Goal: Task Accomplishment & Management: Manage account settings

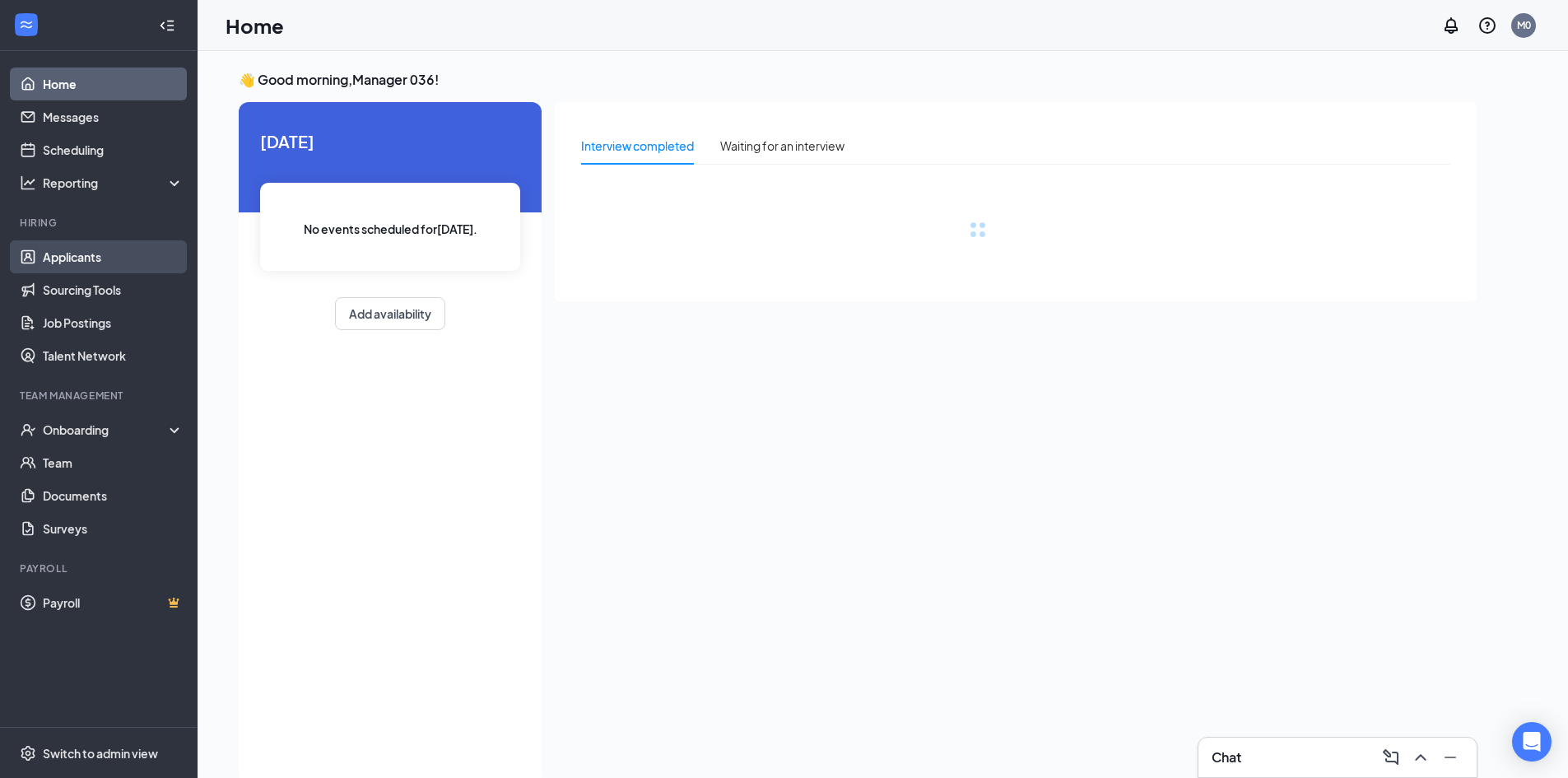
click at [113, 247] on link "Applicants" at bounding box center [113, 256] width 141 height 32
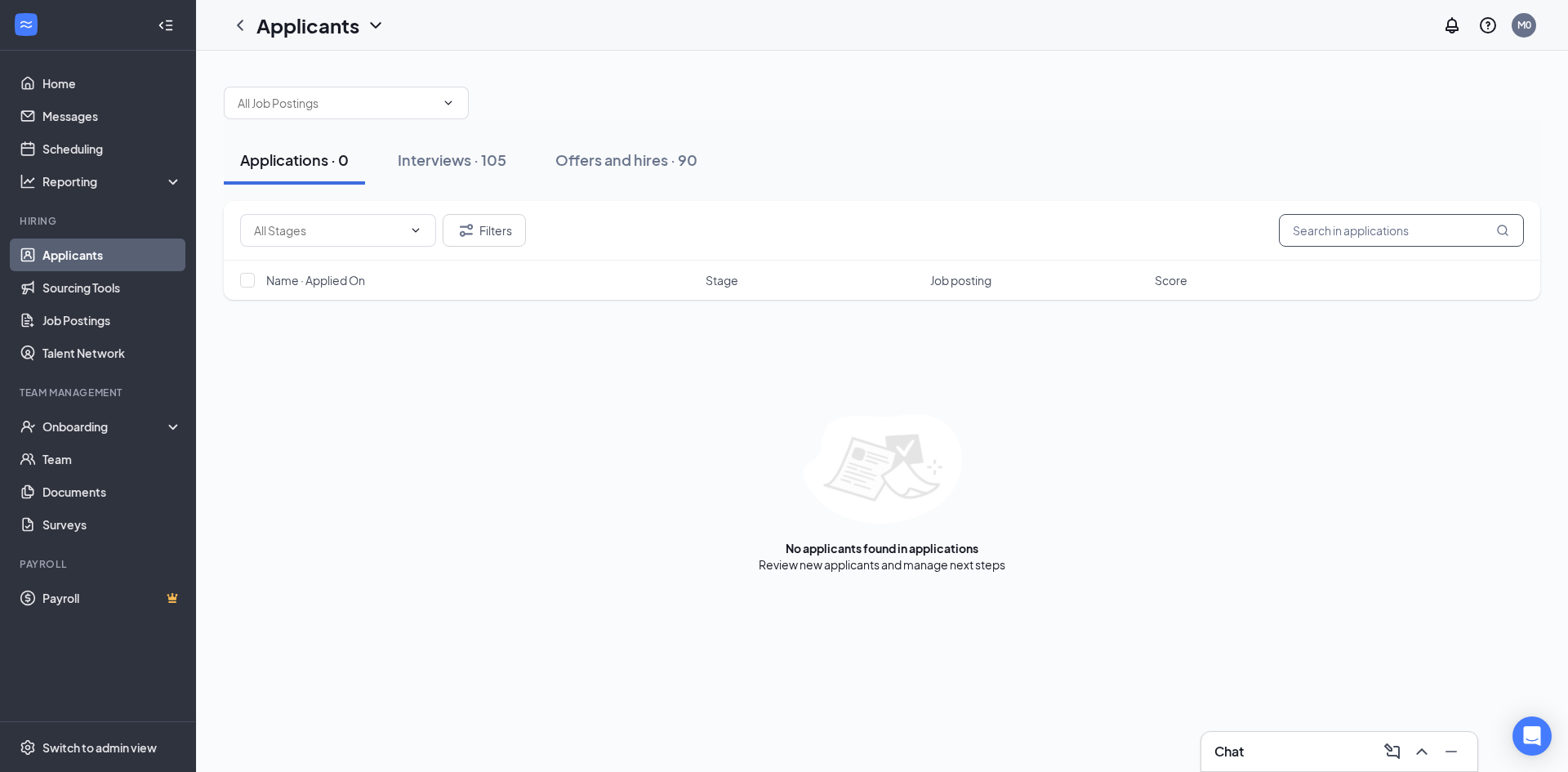
click at [1311, 239] on input "text" at bounding box center [1401, 230] width 245 height 32
type input "AMARVI"
click at [473, 155] on div "Interviews · 105" at bounding box center [452, 159] width 109 height 20
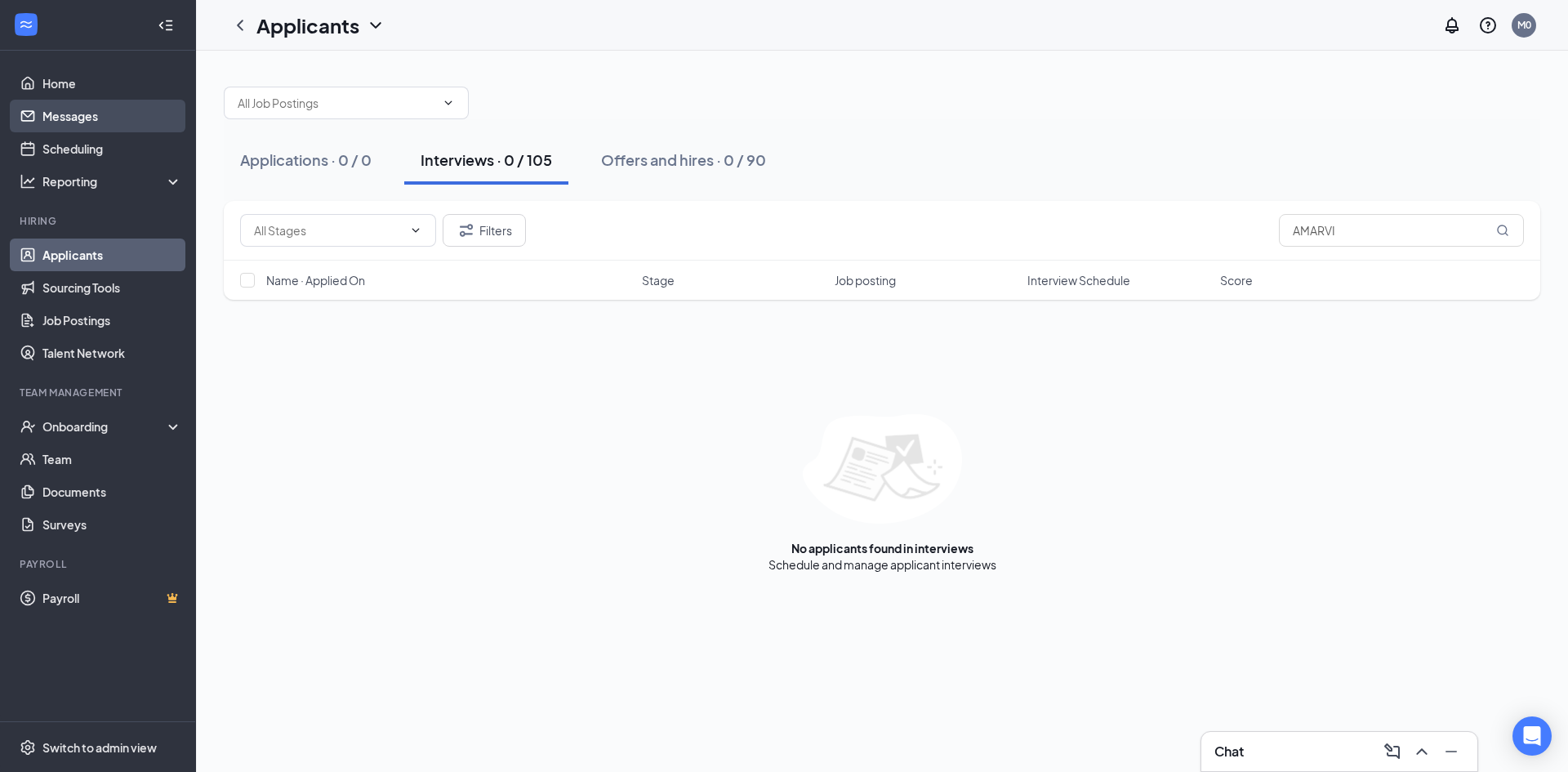
click at [62, 116] on link "Messages" at bounding box center [112, 115] width 140 height 32
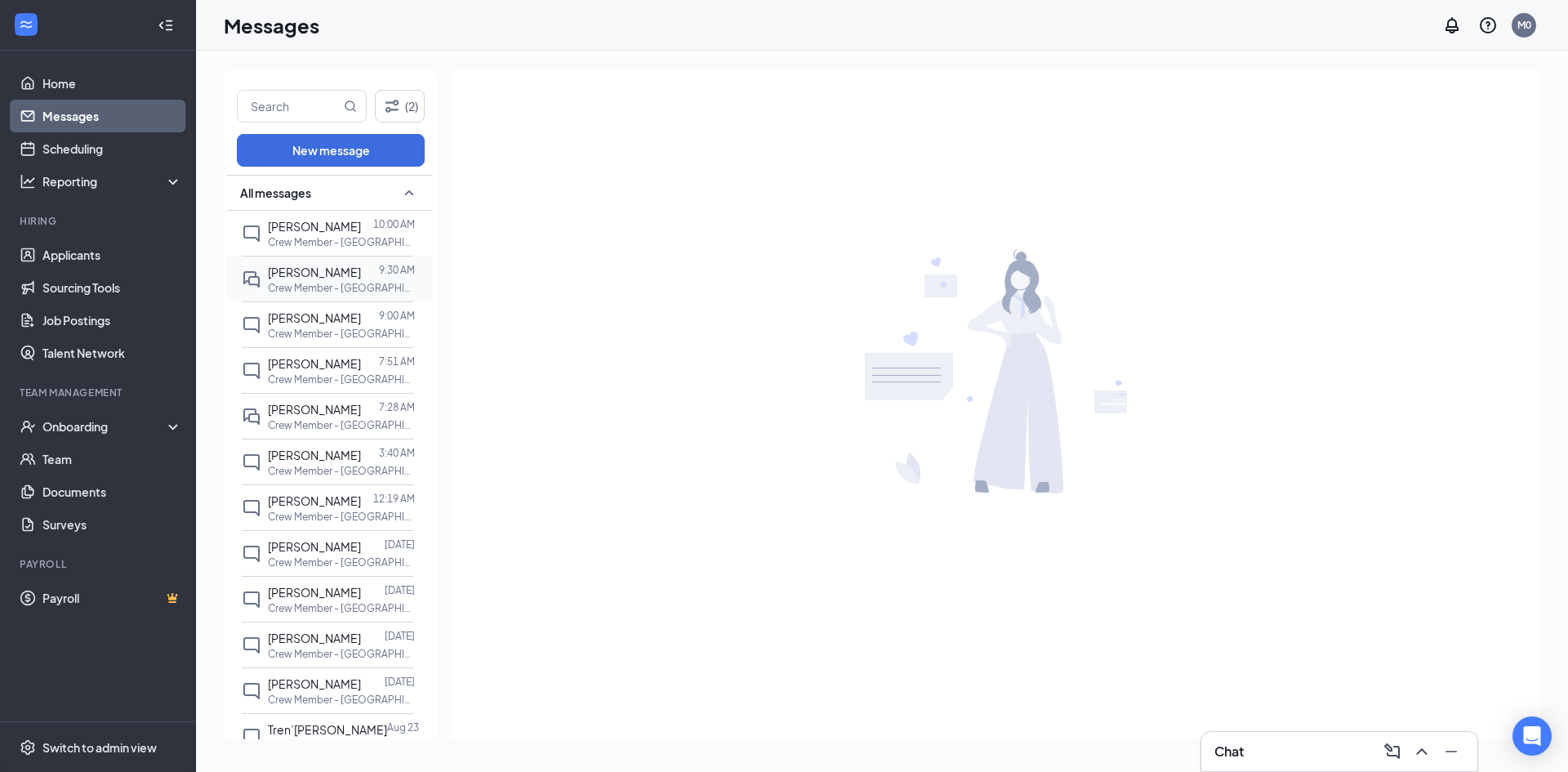
click at [265, 266] on div "[PERSON_NAME] 9:30 AM Crew Member - [GEOGRAPHIC_DATA] at [STREET_ADDRESS]" at bounding box center [328, 279] width 171 height 46
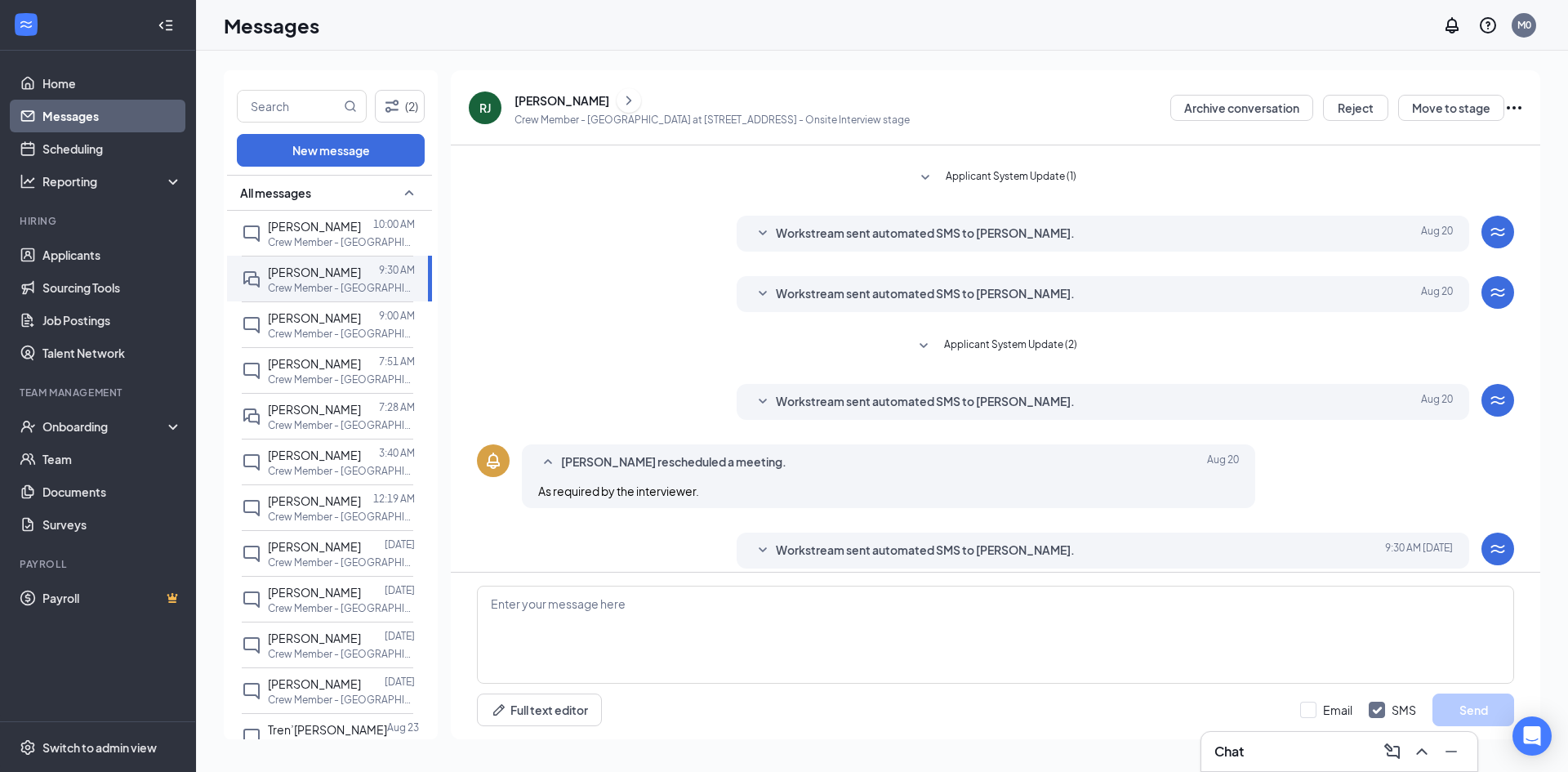
scroll to position [263, 0]
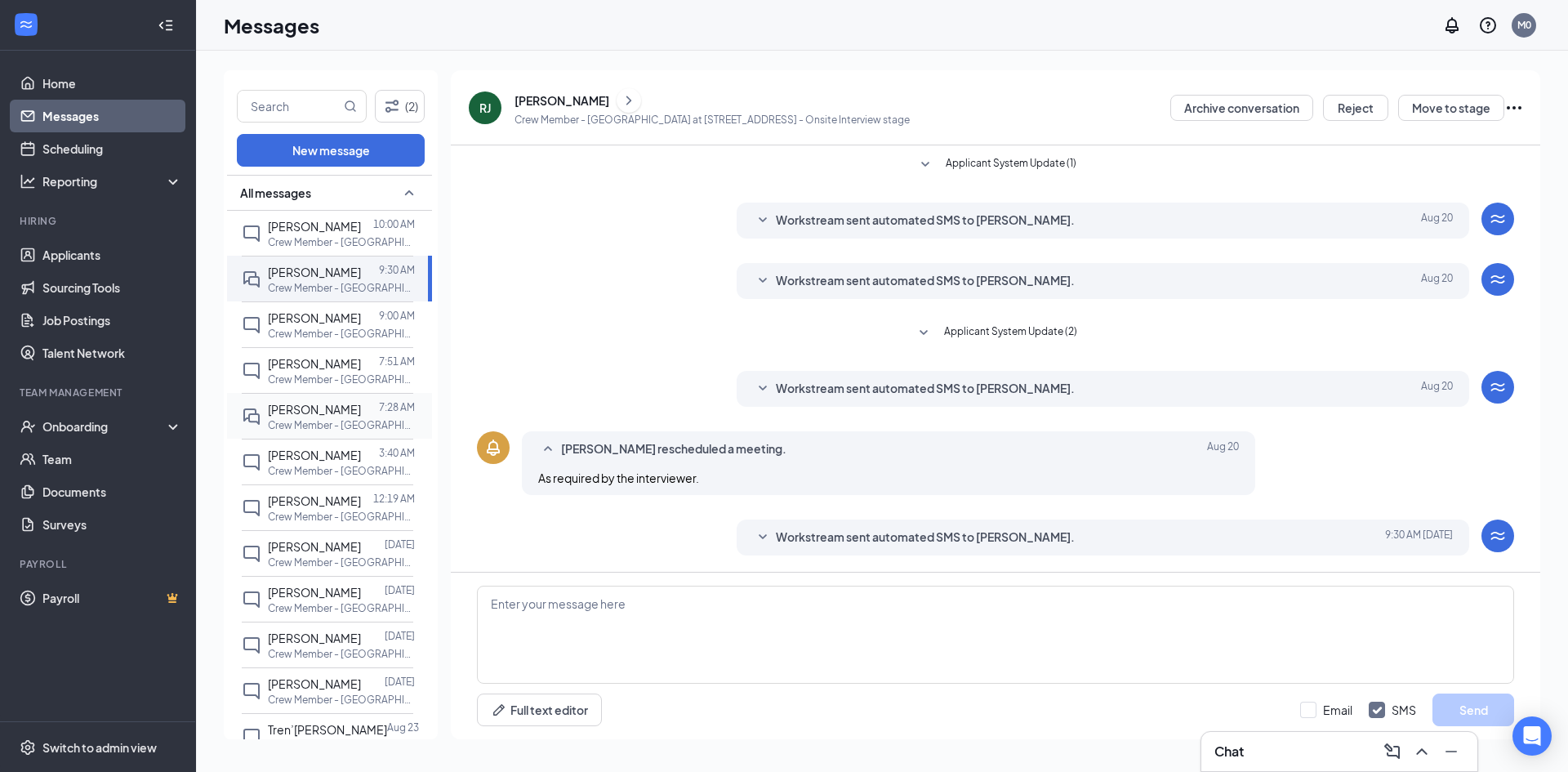
click at [292, 413] on span "[PERSON_NAME]" at bounding box center [314, 409] width 93 height 15
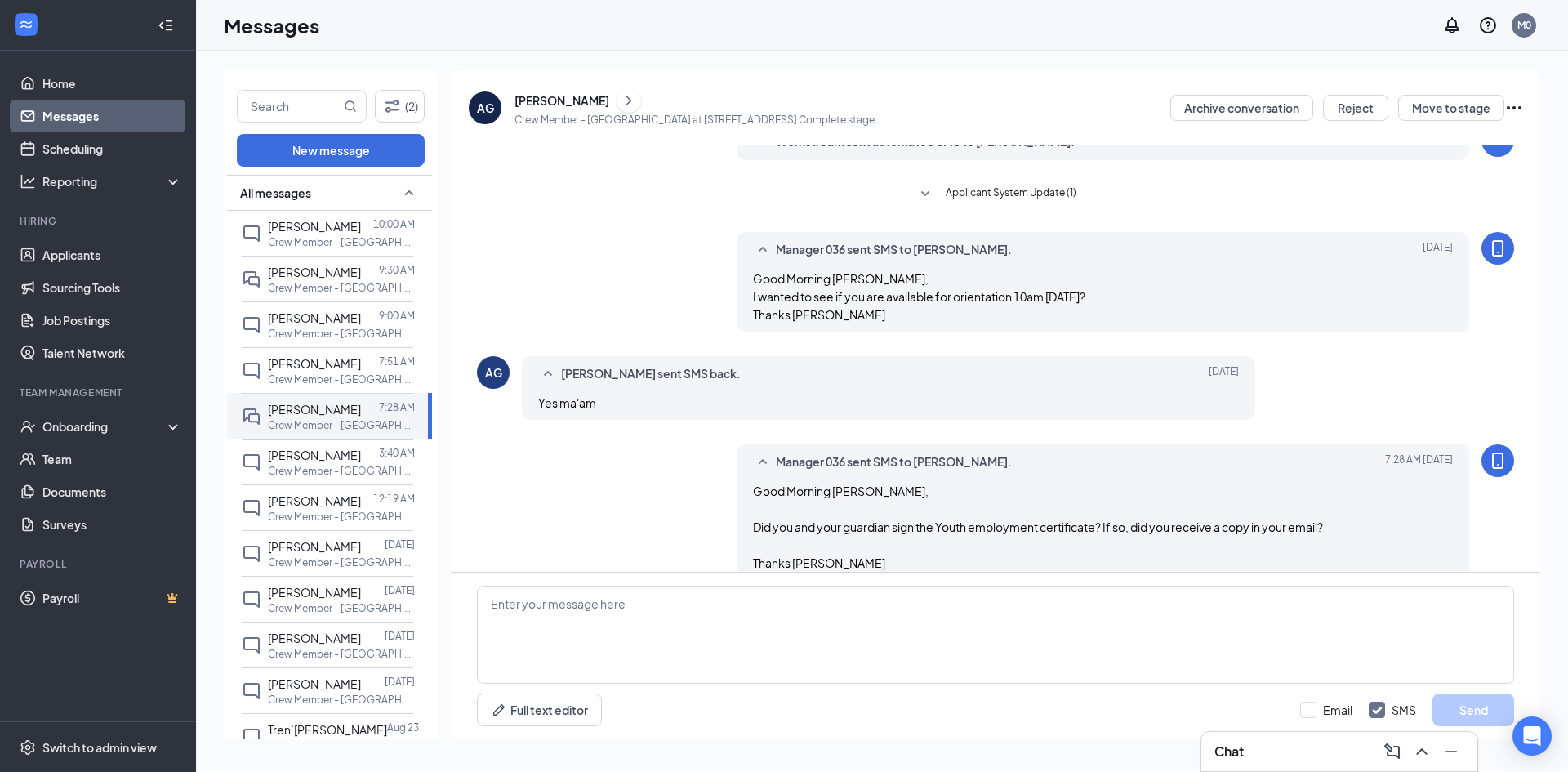
scroll to position [396, 0]
